Goal: Task Accomplishment & Management: Manage account settings

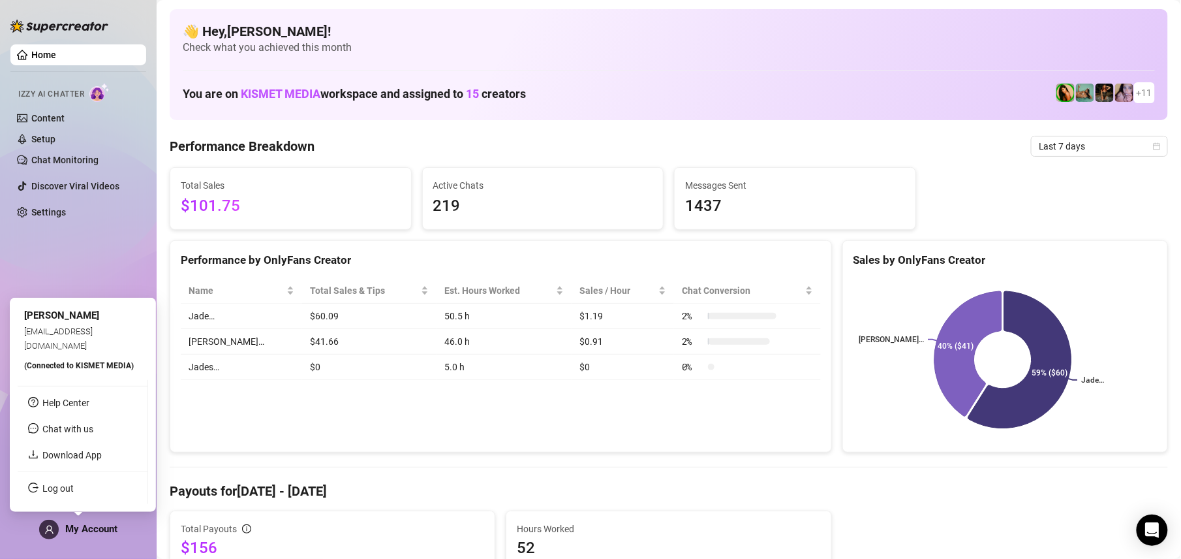
click at [77, 525] on span "My Account" at bounding box center [91, 529] width 52 height 12
click at [74, 484] on link "Log out" at bounding box center [57, 488] width 31 height 10
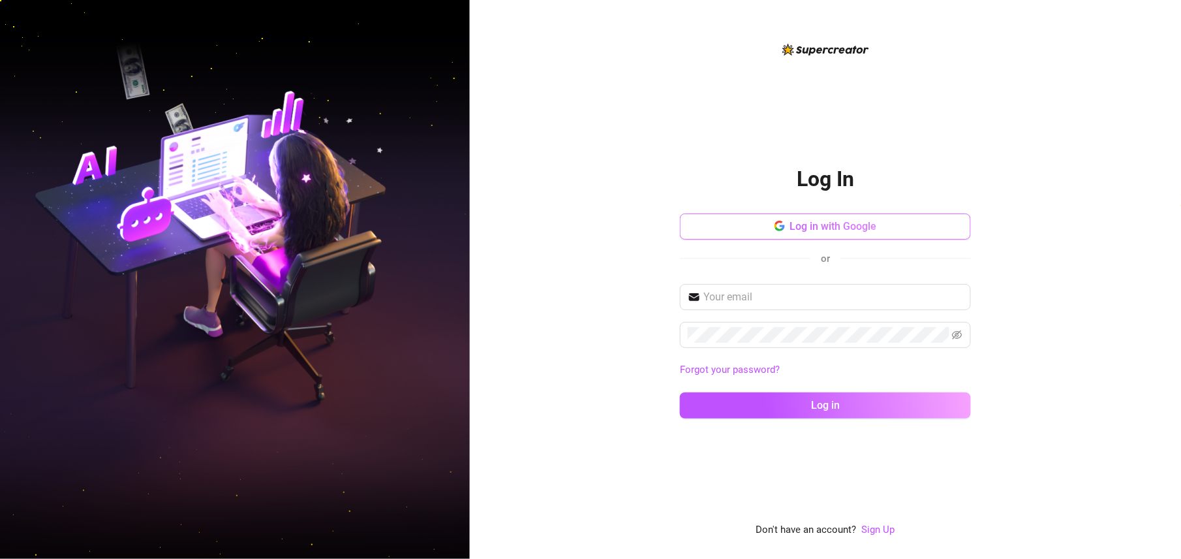
click at [800, 225] on span "Log in with Google" at bounding box center [833, 226] width 87 height 12
click at [577, 410] on div "Log In Log in with Google or Forgot your password? Log in Don't have an account…" at bounding box center [825, 279] width 711 height 559
click at [776, 236] on button "Log in with Google" at bounding box center [825, 226] width 291 height 26
